Goal: Information Seeking & Learning: Learn about a topic

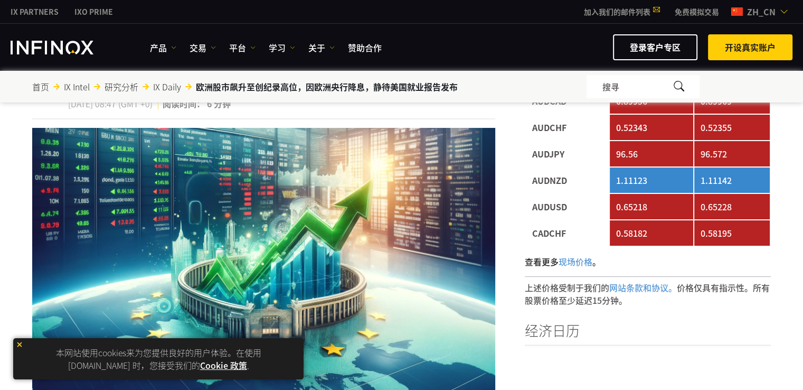
scroll to position [158, 0]
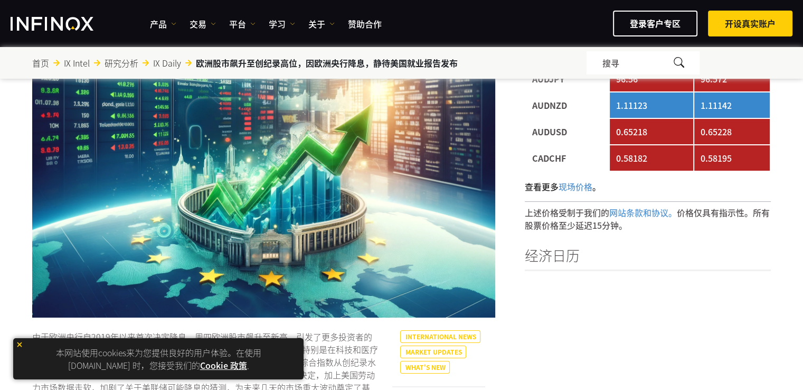
click at [19, 343] on img at bounding box center [19, 344] width 7 height 7
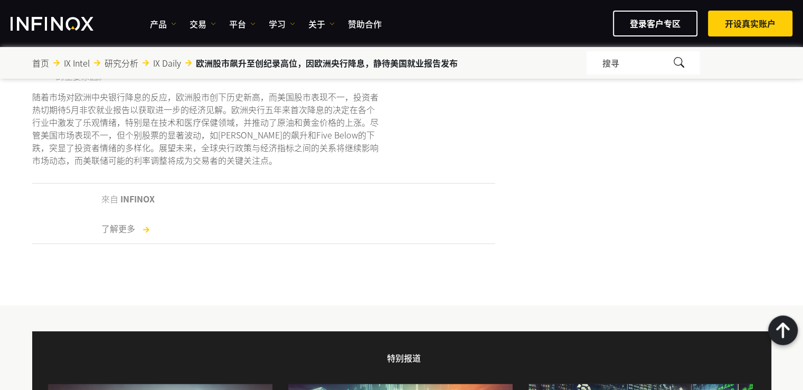
scroll to position [1637, 0]
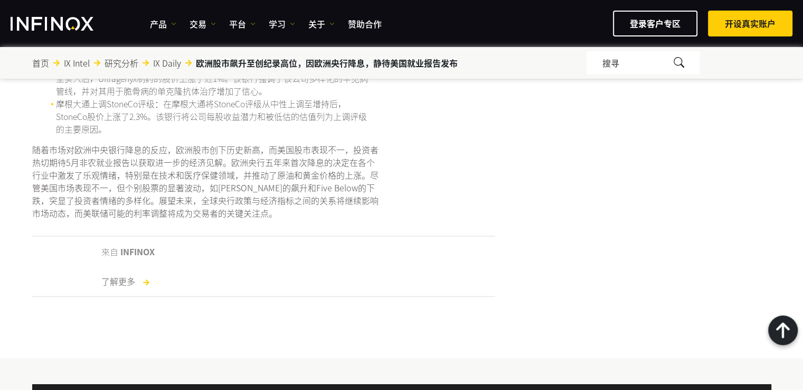
click at [166, 63] on link "IX Daily" at bounding box center [167, 62] width 28 height 13
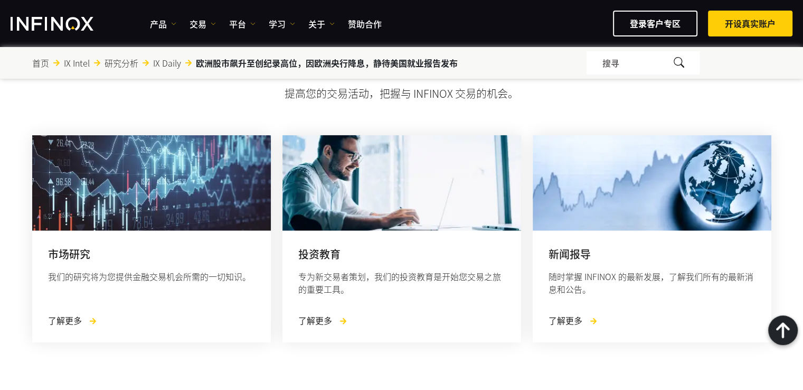
scroll to position [2746, 0]
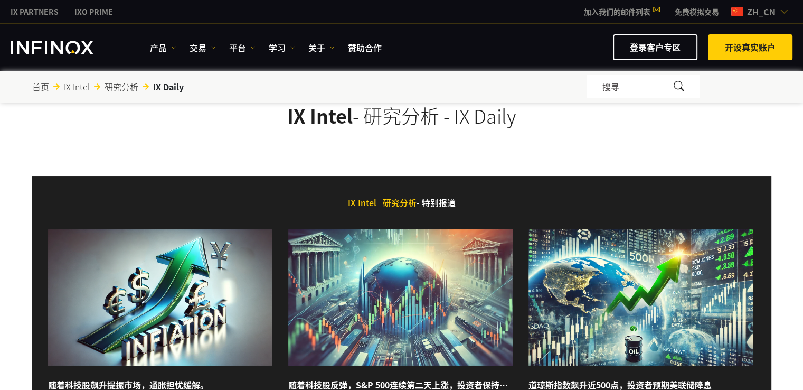
click at [114, 84] on link "研究分析" at bounding box center [122, 86] width 34 height 13
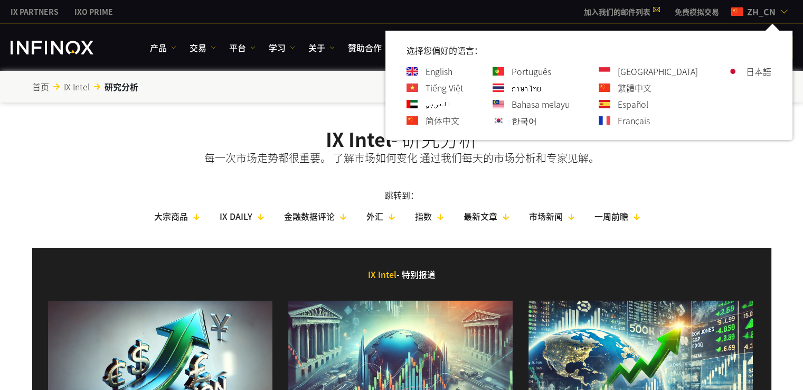
click at [784, 12] on img at bounding box center [784, 11] width 8 height 8
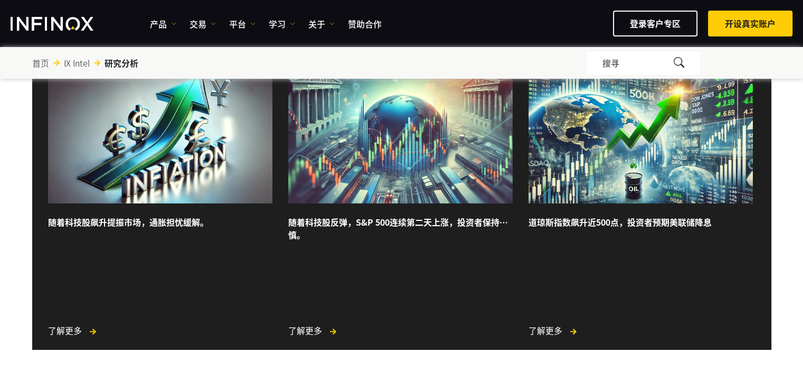
scroll to position [264, 0]
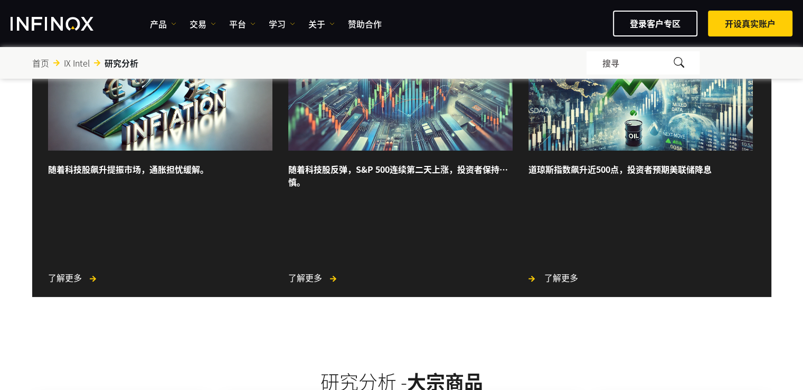
click at [552, 279] on span "了解更多" at bounding box center [561, 277] width 34 height 13
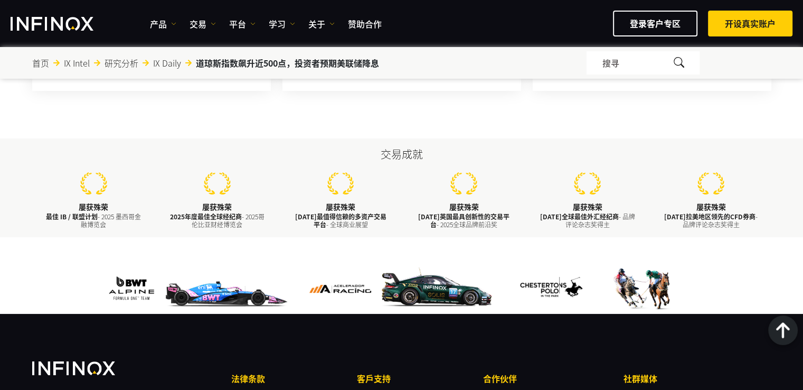
scroll to position [2967, 0]
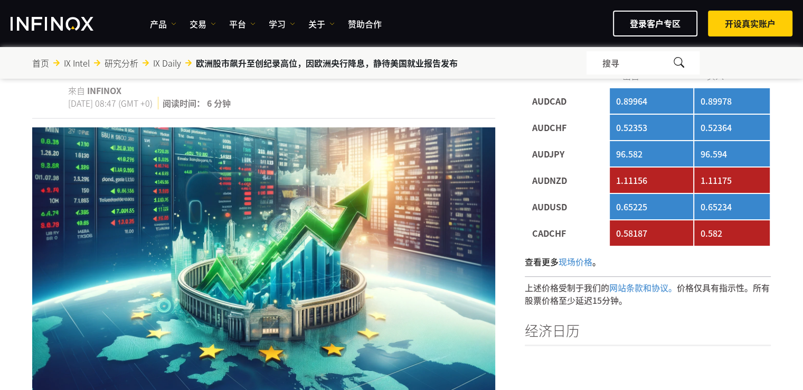
scroll to position [158, 0]
